Goal: Information Seeking & Learning: Learn about a topic

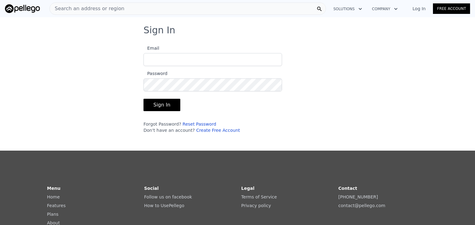
type input "[EMAIL_ADDRESS][DOMAIN_NAME]"
click at [168, 106] on button "Sign In" at bounding box center [161, 105] width 37 height 12
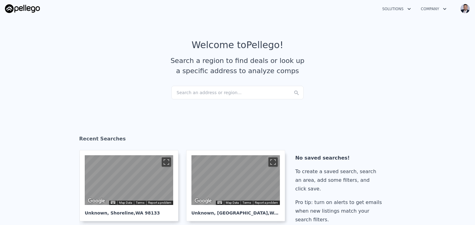
click at [178, 93] on div "Search an address or region..." at bounding box center [237, 93] width 132 height 14
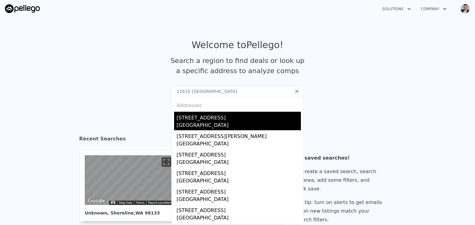
type input "11615 [GEOGRAPHIC_DATA]"
click at [196, 118] on div "[STREET_ADDRESS]" at bounding box center [239, 117] width 124 height 10
